Goal: Check status

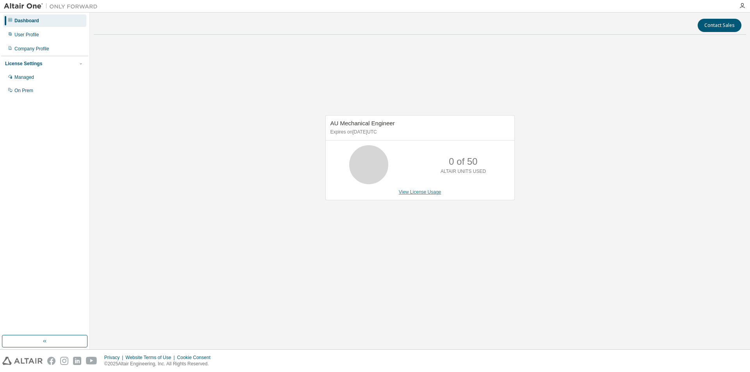
click at [423, 193] on link "View License Usage" at bounding box center [420, 191] width 43 height 5
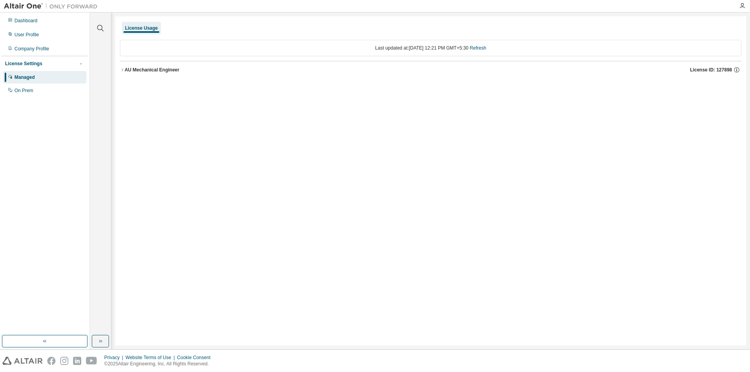
click at [130, 72] on div "AU Mechanical Engineer" at bounding box center [152, 70] width 55 height 6
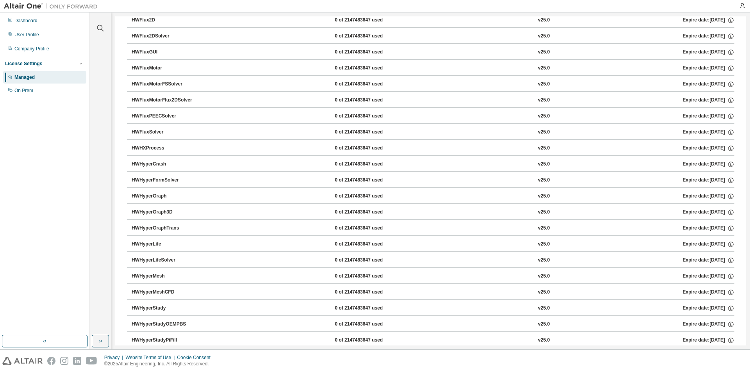
scroll to position [1172, 0]
click at [141, 210] on div "HWHyperMesh" at bounding box center [167, 211] width 70 height 7
click at [156, 213] on div "HWHyperMesh" at bounding box center [167, 211] width 70 height 7
click at [353, 208] on div "0 of 2147483647 used" at bounding box center [370, 211] width 70 height 7
click at [279, 212] on div "HWHyperMesh 0 of 2147483647 used v25.0 Expire date: 2025-09-14" at bounding box center [433, 211] width 603 height 7
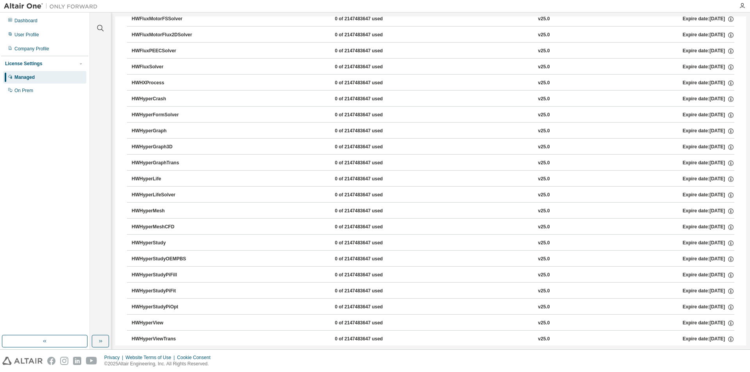
click at [220, 214] on div "HWHyperMesh 0 of 2147483647 used v25.0 Expire date: 2025-09-14" at bounding box center [433, 211] width 603 height 7
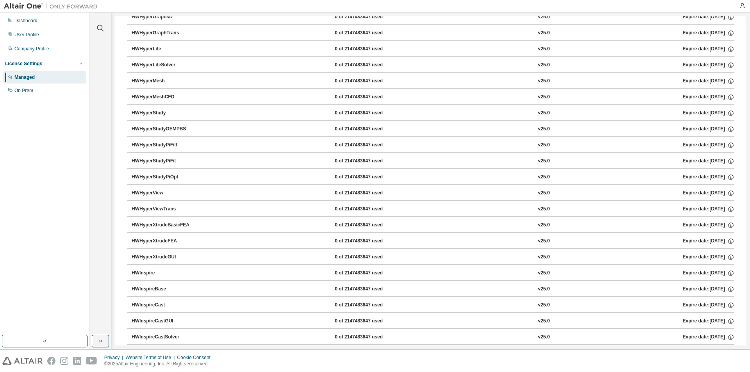
scroll to position [1367, 0]
click at [163, 207] on div "HWInspire" at bounding box center [167, 208] width 70 height 7
click at [140, 209] on div "HWInspire" at bounding box center [167, 208] width 70 height 7
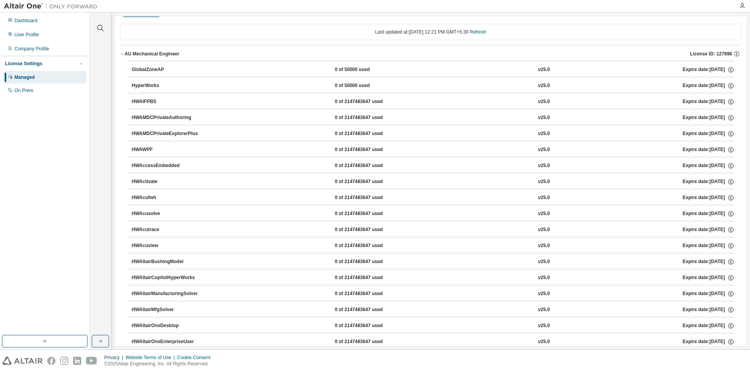
scroll to position [0, 0]
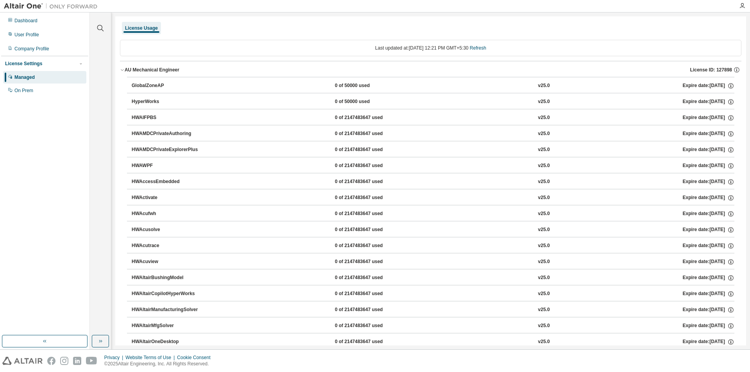
click at [122, 69] on icon "button" at bounding box center [122, 70] width 5 height 5
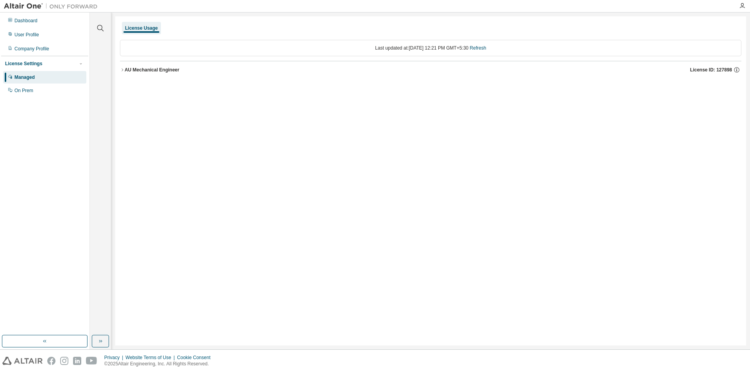
click at [122, 69] on icon "button" at bounding box center [123, 69] width 2 height 3
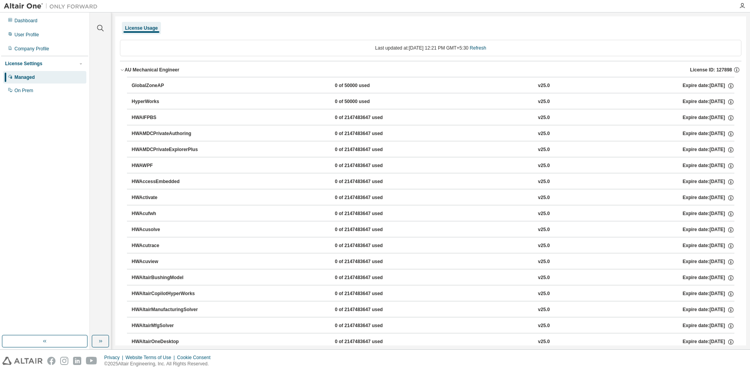
click at [151, 92] on button "GlobalZoneAP 0 of 50000 used v25.0 Expire date: 2025-09-14" at bounding box center [433, 85] width 603 height 17
click at [151, 103] on div "HyperWorks" at bounding box center [167, 101] width 70 height 7
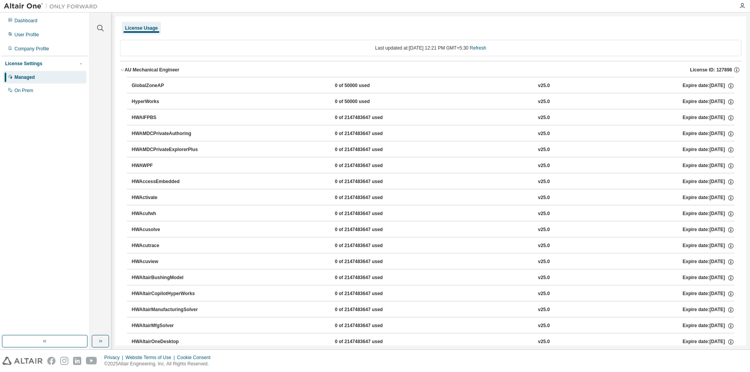
click at [151, 103] on div "HyperWorks" at bounding box center [167, 101] width 70 height 7
click at [750, 369] on div "Privacy Website Terms of Use Cookie Consent © 2025 Altair Engineering, Inc. All…" at bounding box center [375, 361] width 750 height 22
